Goal: Find specific page/section: Find specific page/section

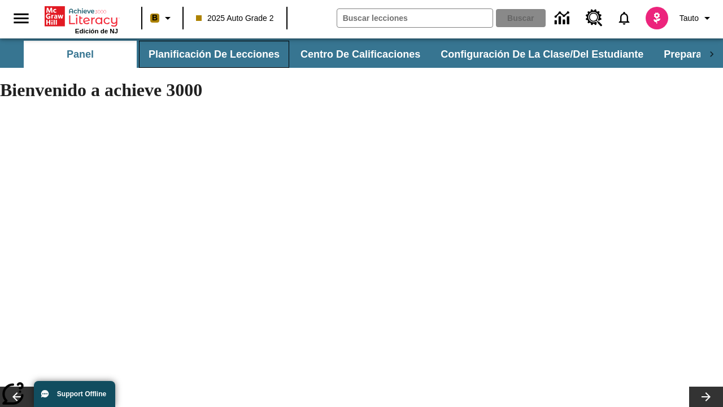
click at [212, 54] on button "Planificación de lecciones" at bounding box center [214, 54] width 150 height 27
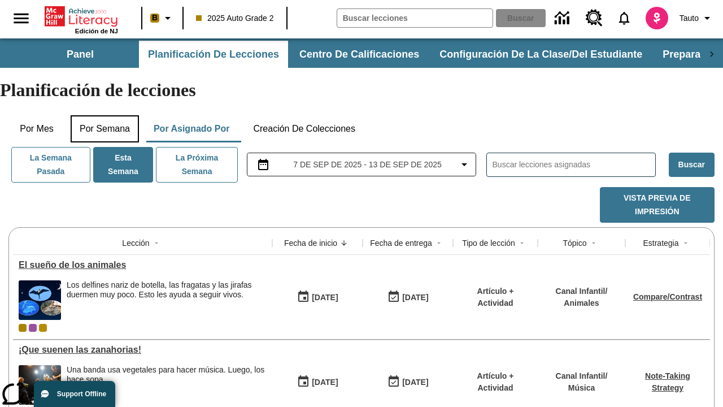
click at [106, 115] on button "Por semana" at bounding box center [105, 128] width 68 height 27
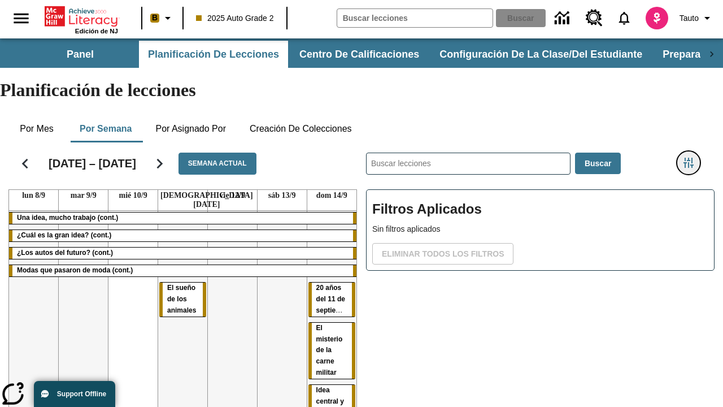
click at [688, 158] on icon "Menú lateral de filtros" at bounding box center [688, 163] width 10 height 10
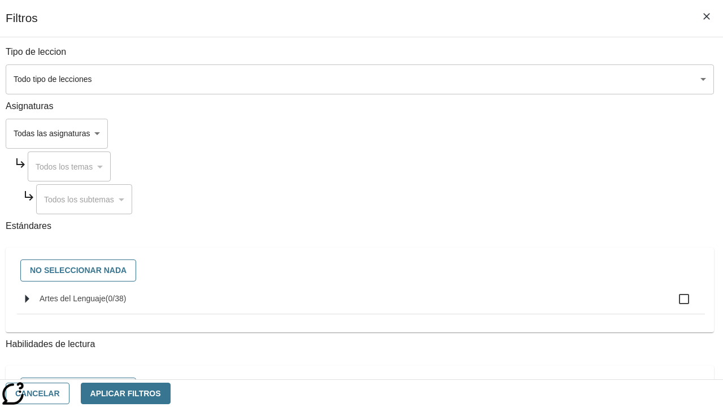
click at [498, 133] on body "Saltar al contenido principal Edición de NJ B 2025 Auto Grade 2 Buscar 0 Tauto …" at bounding box center [361, 279] width 723 height 483
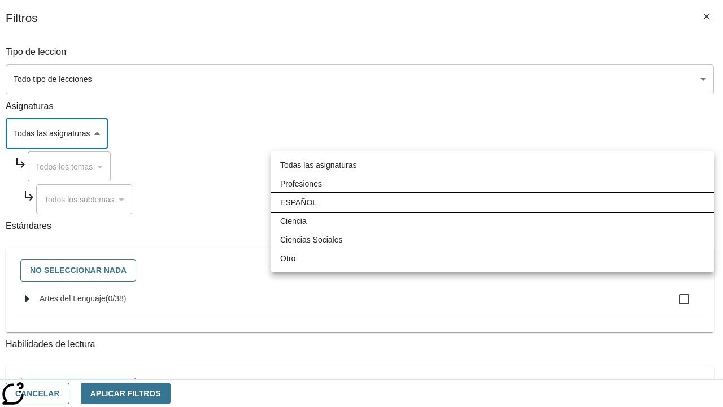
click at [492, 202] on li "ESPAÑOL" at bounding box center [492, 202] width 443 height 19
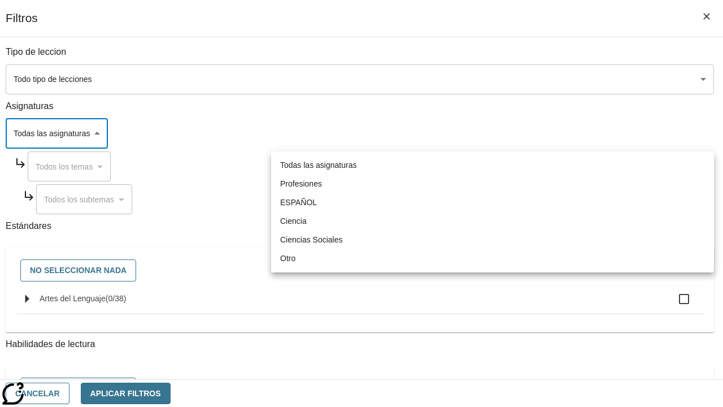
type input "1"
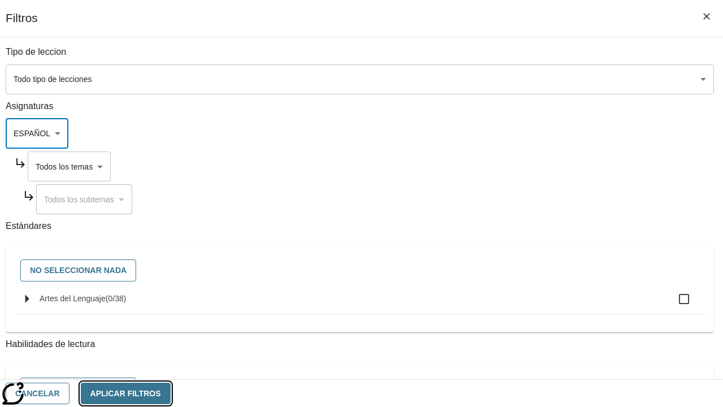
click at [171, 392] on button "Aplicar Filtros" at bounding box center [126, 393] width 90 height 22
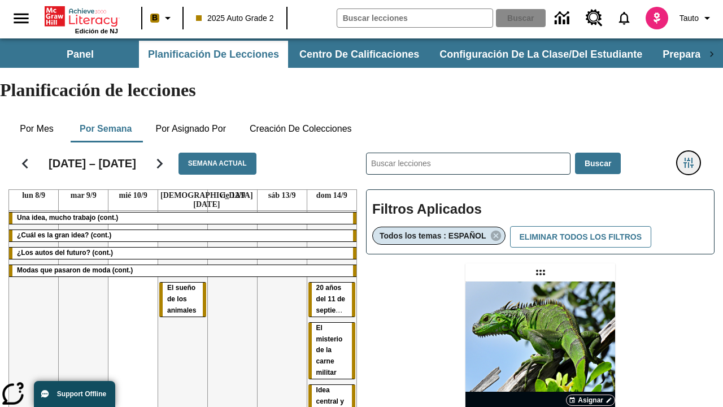
click at [688, 158] on icon "Menú lateral de filtros" at bounding box center [688, 163] width 10 height 10
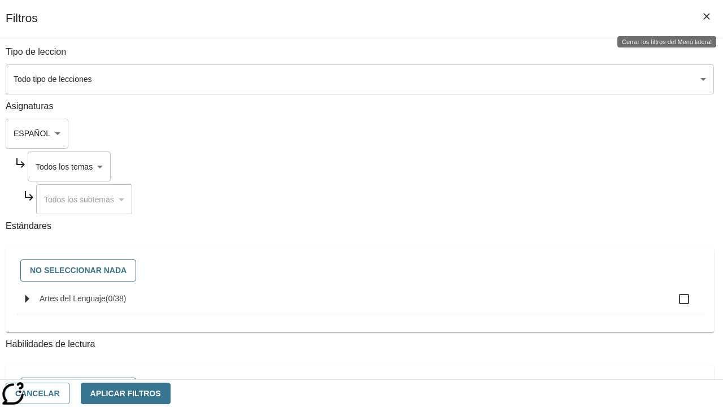
click at [509, 166] on body "Saltar al contenido principal Edición de NJ B 2025 Auto Grade 2 Buscar 0 Tauto …" at bounding box center [361, 332] width 723 height 589
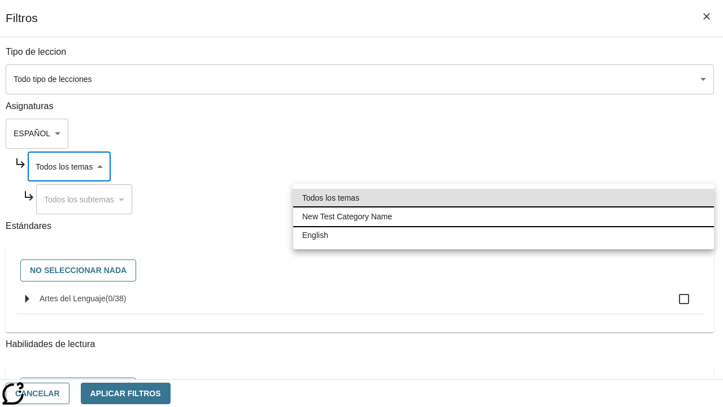
click at [503, 216] on li "New Test Category Name" at bounding box center [503, 216] width 421 height 19
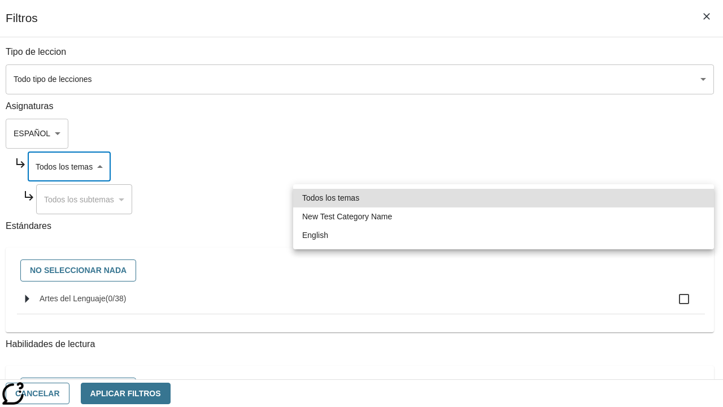
type input "265"
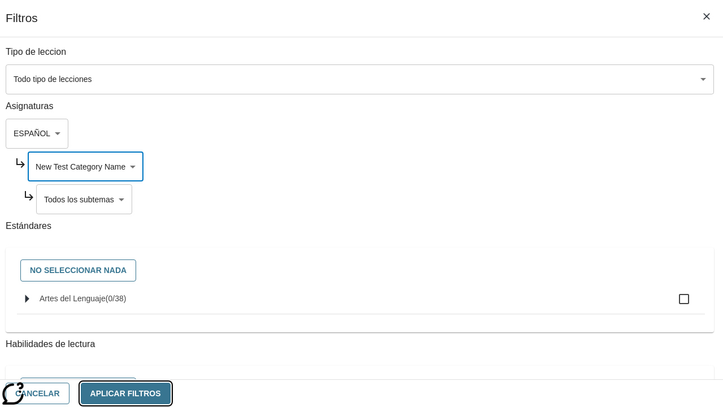
click at [171, 392] on button "Aplicar Filtros" at bounding box center [126, 393] width 90 height 22
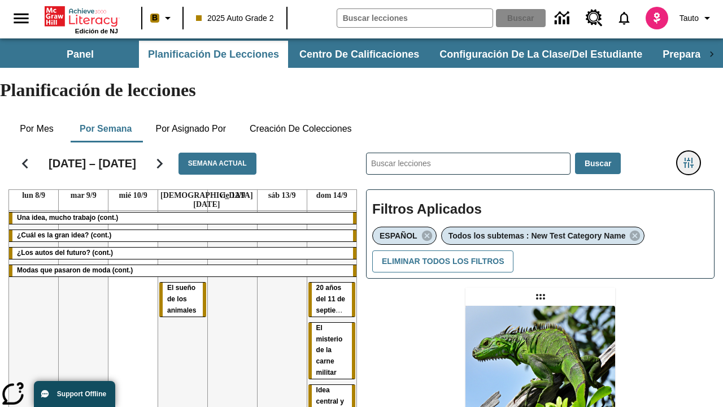
click at [688, 158] on icon "Menú lateral de filtros" at bounding box center [688, 163] width 10 height 10
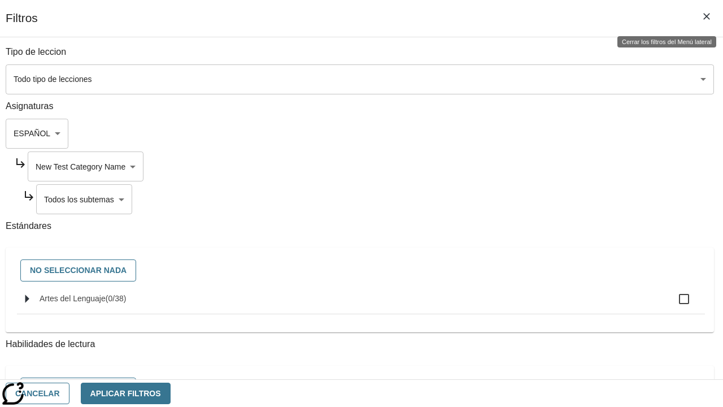
click at [513, 199] on body "Saltar al contenido principal Edición de NJ B 2025 Auto Grade 2 Buscar 0 Tauto …" at bounding box center [361, 344] width 723 height 613
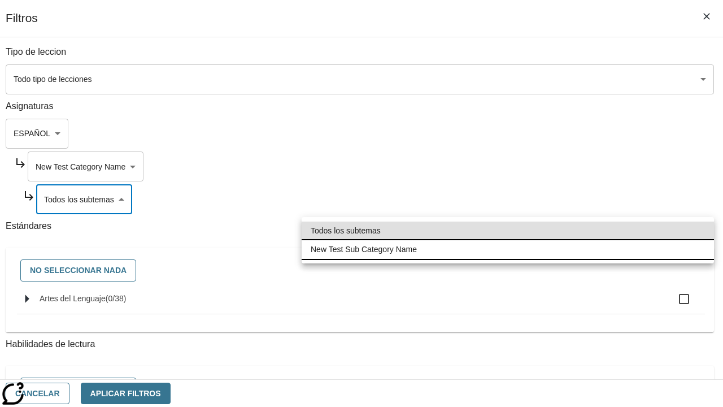
click at [508, 249] on li "New Test Sub Category Name" at bounding box center [508, 249] width 412 height 19
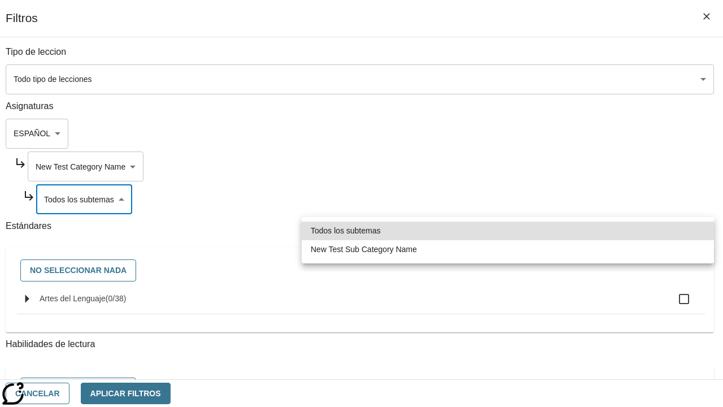
type input "2232"
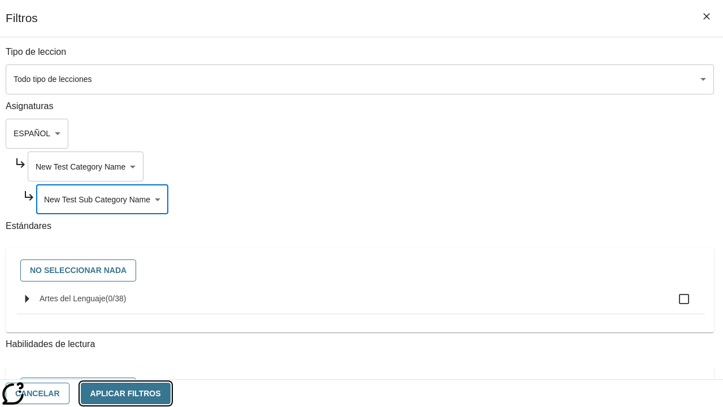
click at [171, 392] on button "Aplicar Filtros" at bounding box center [126, 393] width 90 height 22
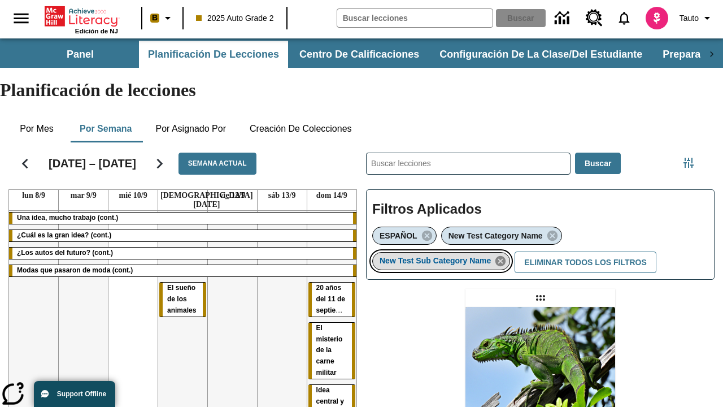
click at [504, 255] on icon "Eliminar New Test Sub Category Name el ítem seleccionado del filtro" at bounding box center [500, 261] width 12 height 12
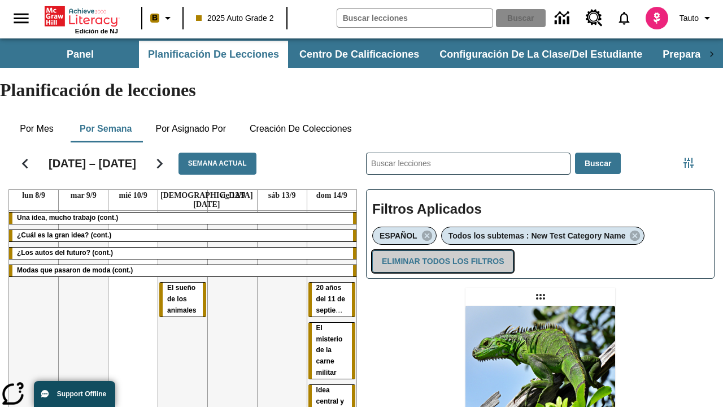
click at [440, 250] on button "Eliminar todos los filtros" at bounding box center [442, 261] width 141 height 22
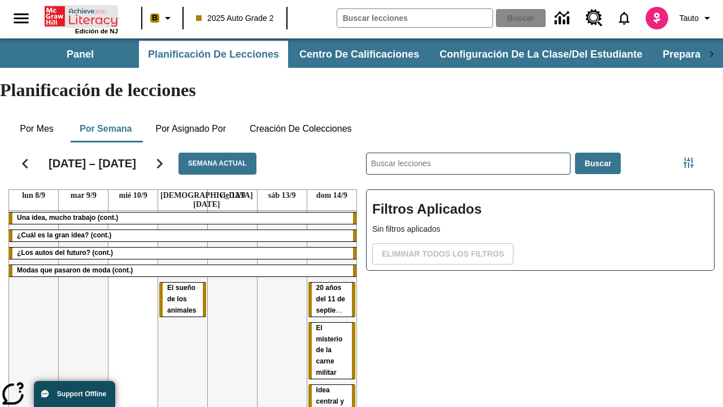
click at [81, 15] on icon "Portada" at bounding box center [82, 16] width 75 height 23
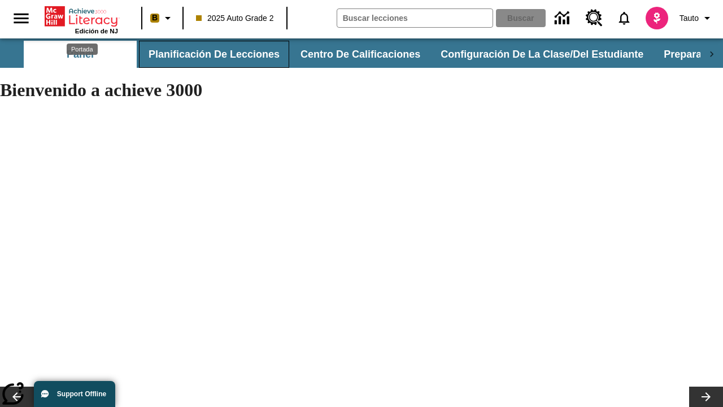
click at [212, 54] on button "Planificación de lecciones" at bounding box center [214, 54] width 150 height 27
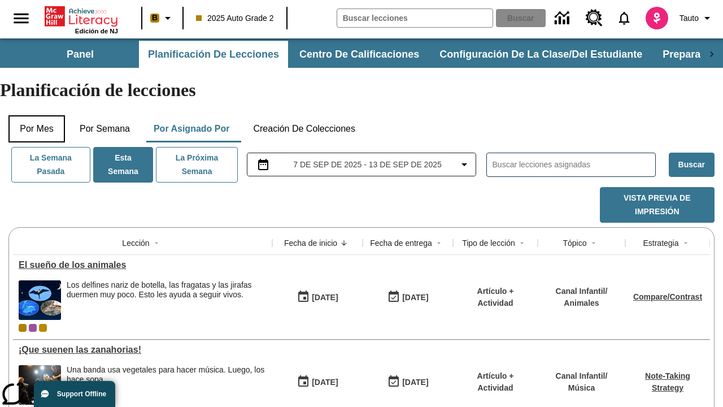
click at [37, 115] on button "Por mes" at bounding box center [36, 128] width 56 height 27
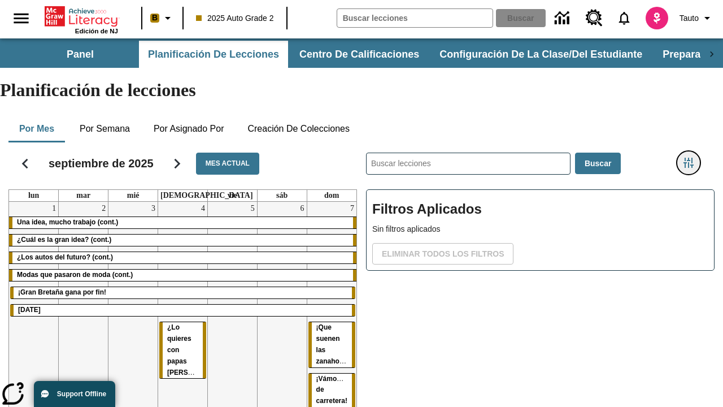
click at [688, 158] on icon "Menú lateral de filtros" at bounding box center [688, 163] width 10 height 10
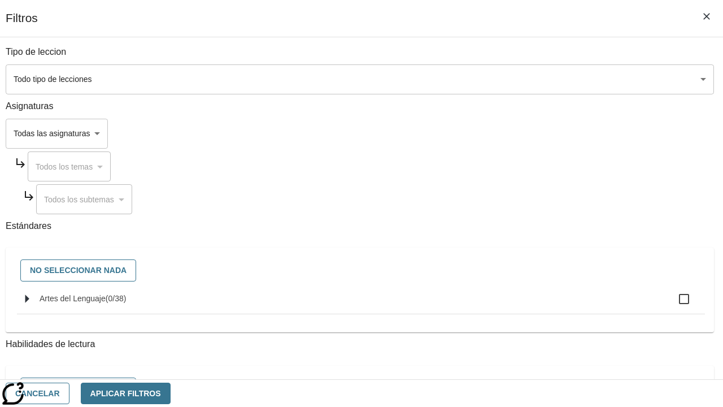
click at [498, 133] on body "Saltar al contenido principal Edición de NJ B 2025 Auto Grade 2 Buscar 0 Tauto …" at bounding box center [361, 279] width 723 height 483
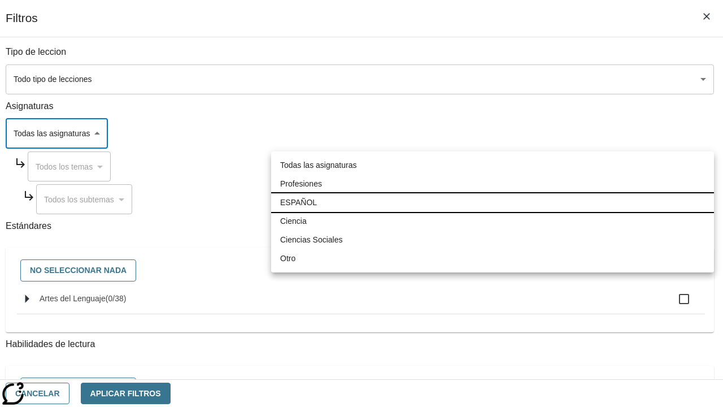
click at [492, 202] on li "ESPAÑOL" at bounding box center [492, 202] width 443 height 19
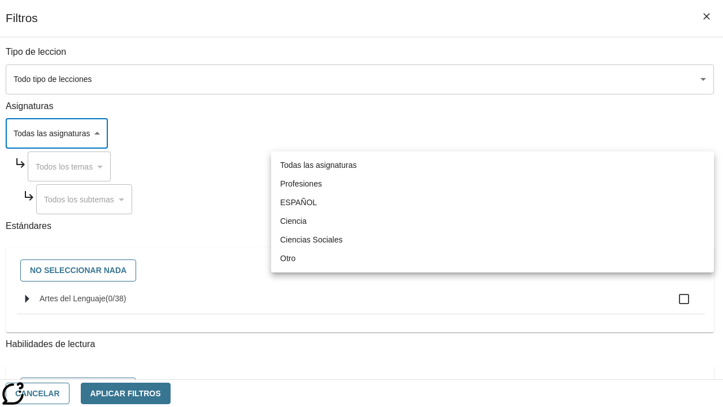
type input "1"
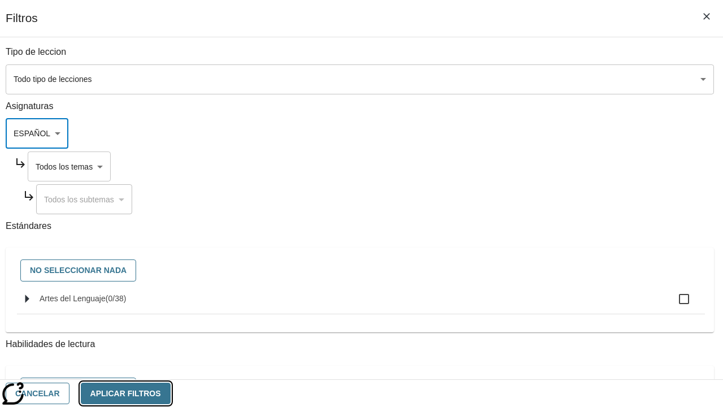
click at [171, 392] on button "Aplicar Filtros" at bounding box center [126, 393] width 90 height 22
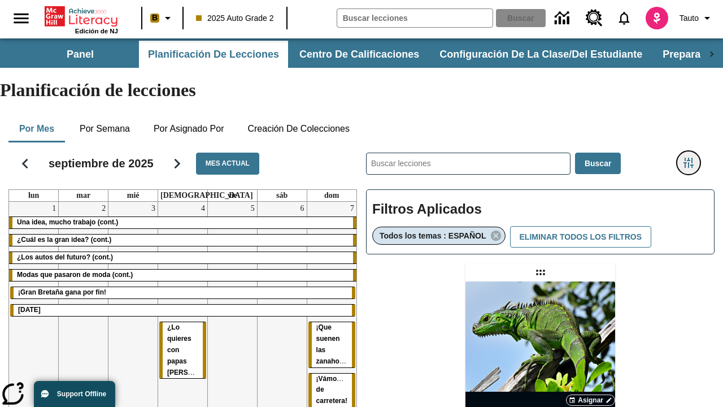
click at [688, 158] on icon "Menú lateral de filtros" at bounding box center [688, 163] width 10 height 10
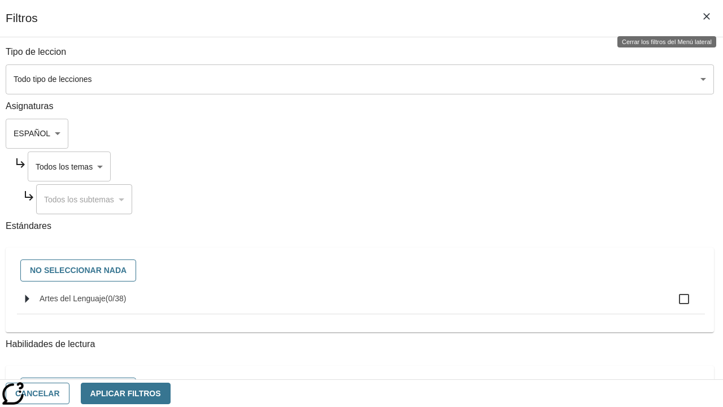
click at [509, 166] on body "Saltar al contenido principal Edición de NJ B 2025 Auto Grade 2 Buscar 0 Tauto …" at bounding box center [361, 332] width 723 height 589
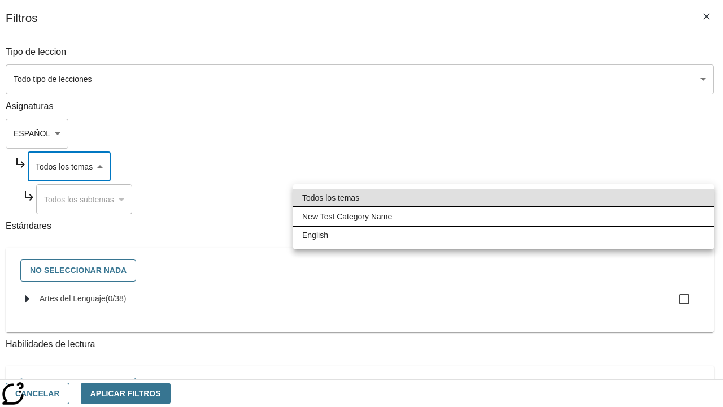
click at [503, 216] on li "New Test Category Name" at bounding box center [503, 216] width 421 height 19
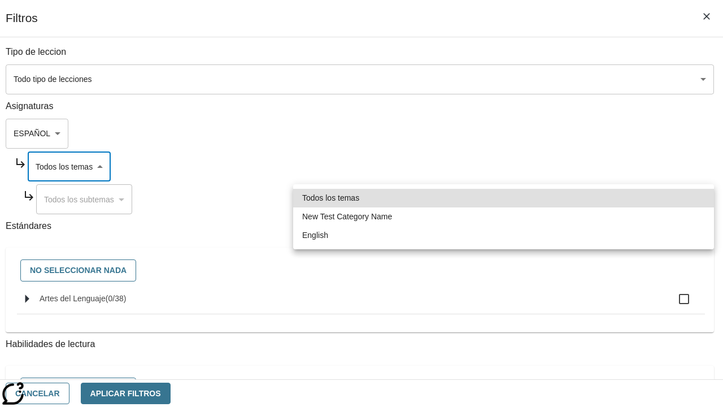
type input "265"
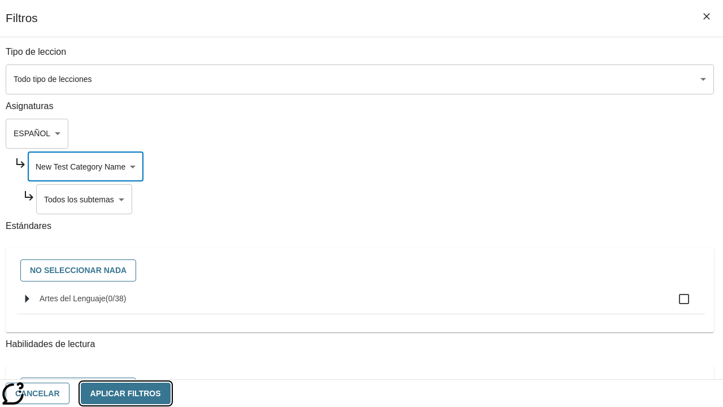
click at [171, 392] on button "Aplicar Filtros" at bounding box center [126, 393] width 90 height 22
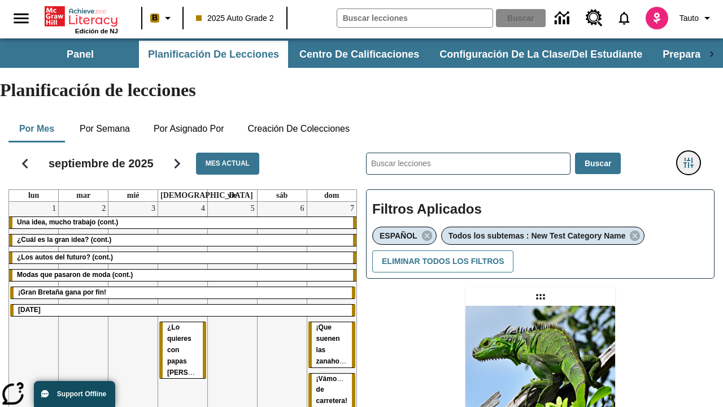
click at [688, 158] on icon "Menú lateral de filtros" at bounding box center [688, 163] width 10 height 10
